Goal: Task Accomplishment & Management: Manage account settings

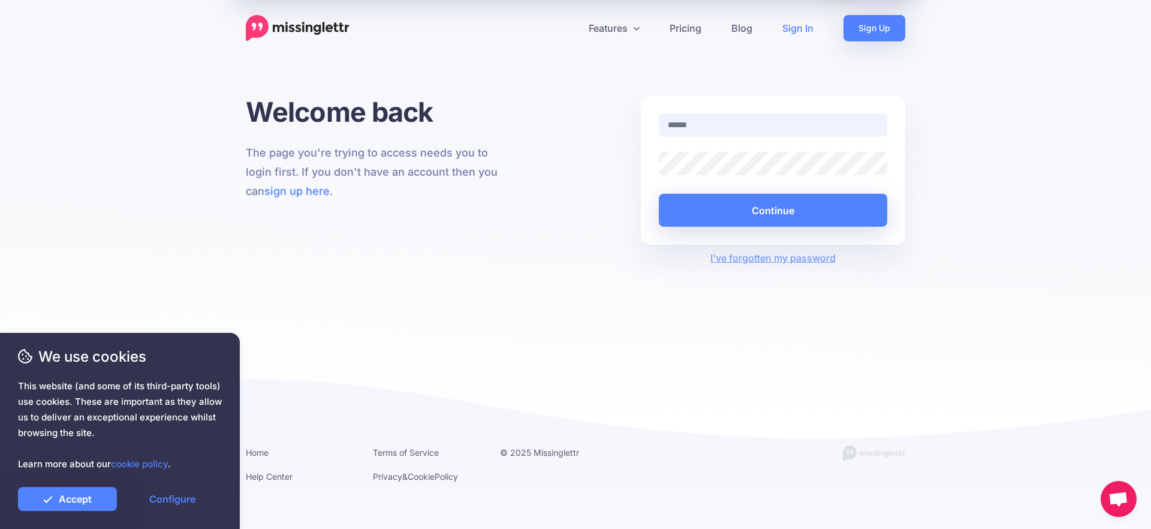
click at [0, 528] on com-1password-button at bounding box center [0, 529] width 0 height 0
type input "**********"
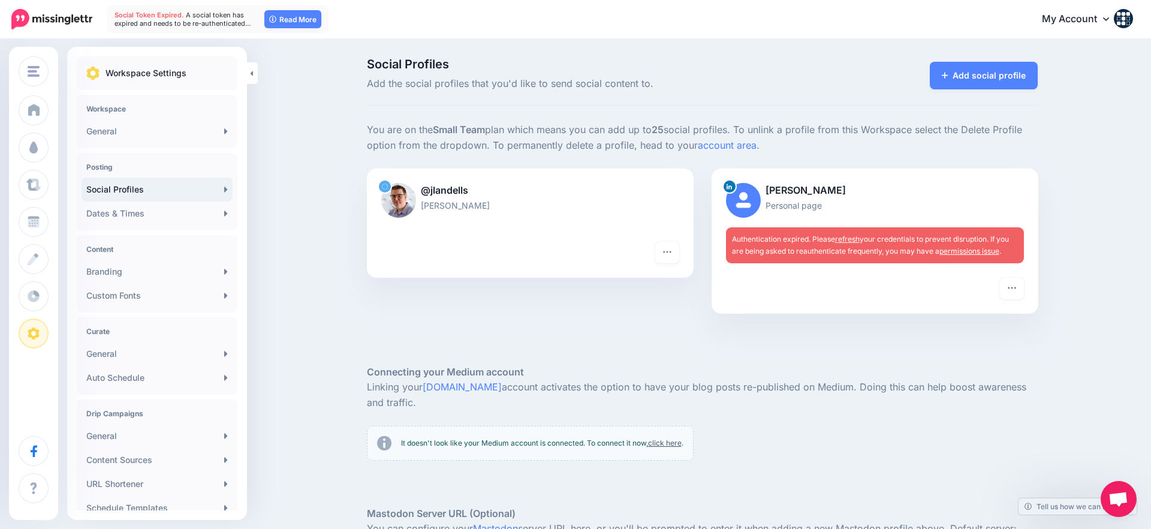
click at [855, 239] on link "refresh" at bounding box center [847, 238] width 25 height 9
